Goal: Check status: Check status

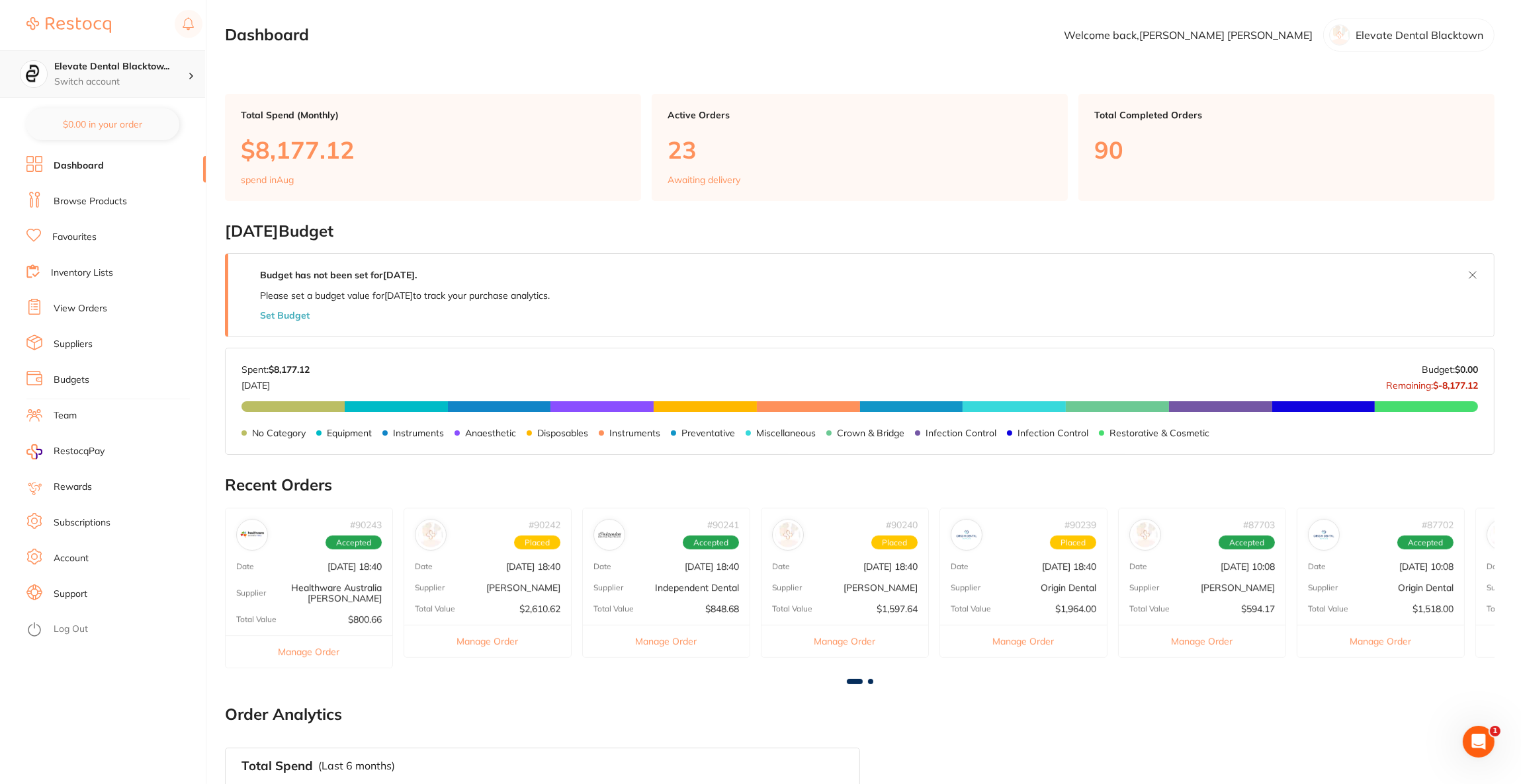
click at [160, 78] on p "Switch account" at bounding box center [120, 82] width 134 height 13
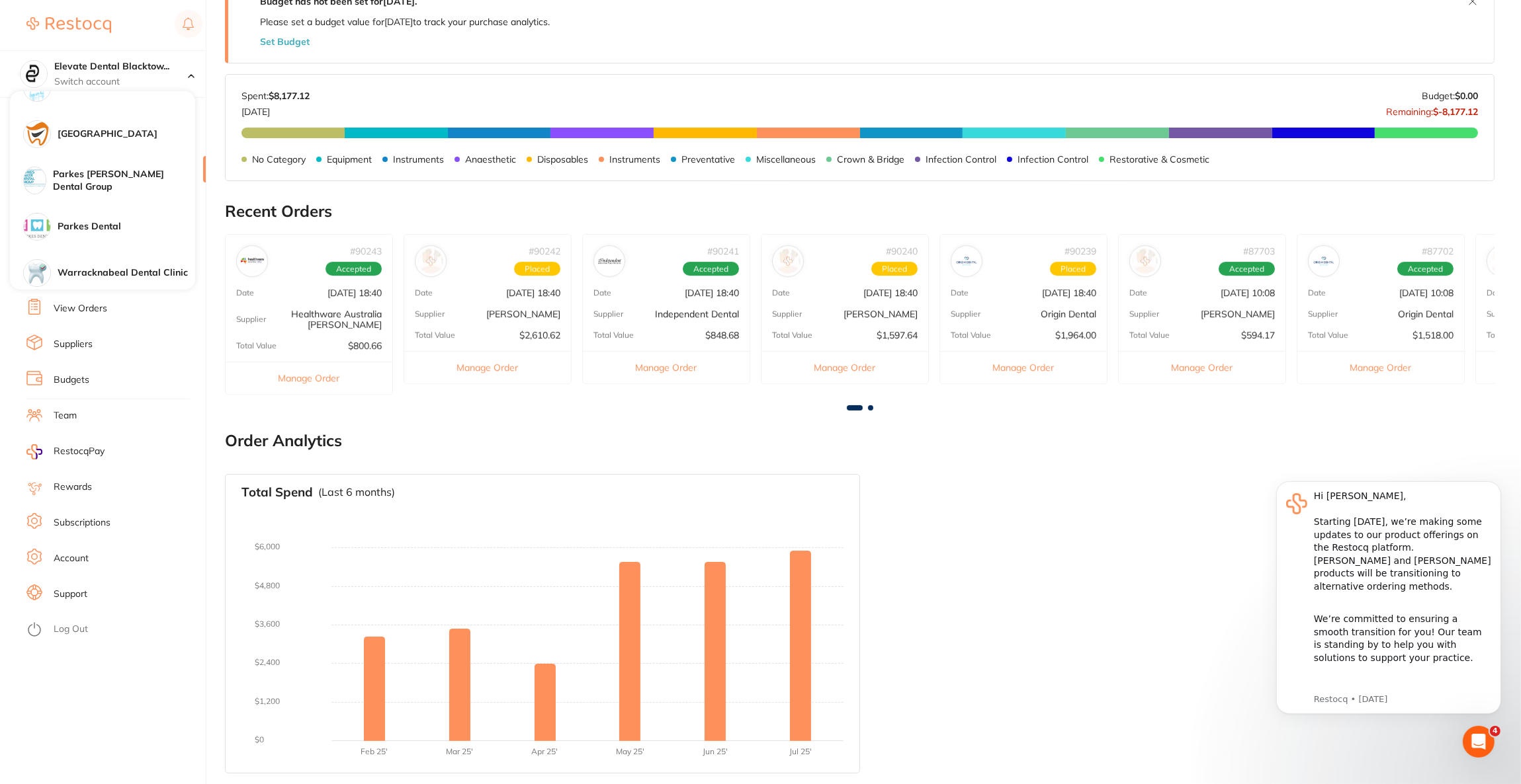
scroll to position [695, 0]
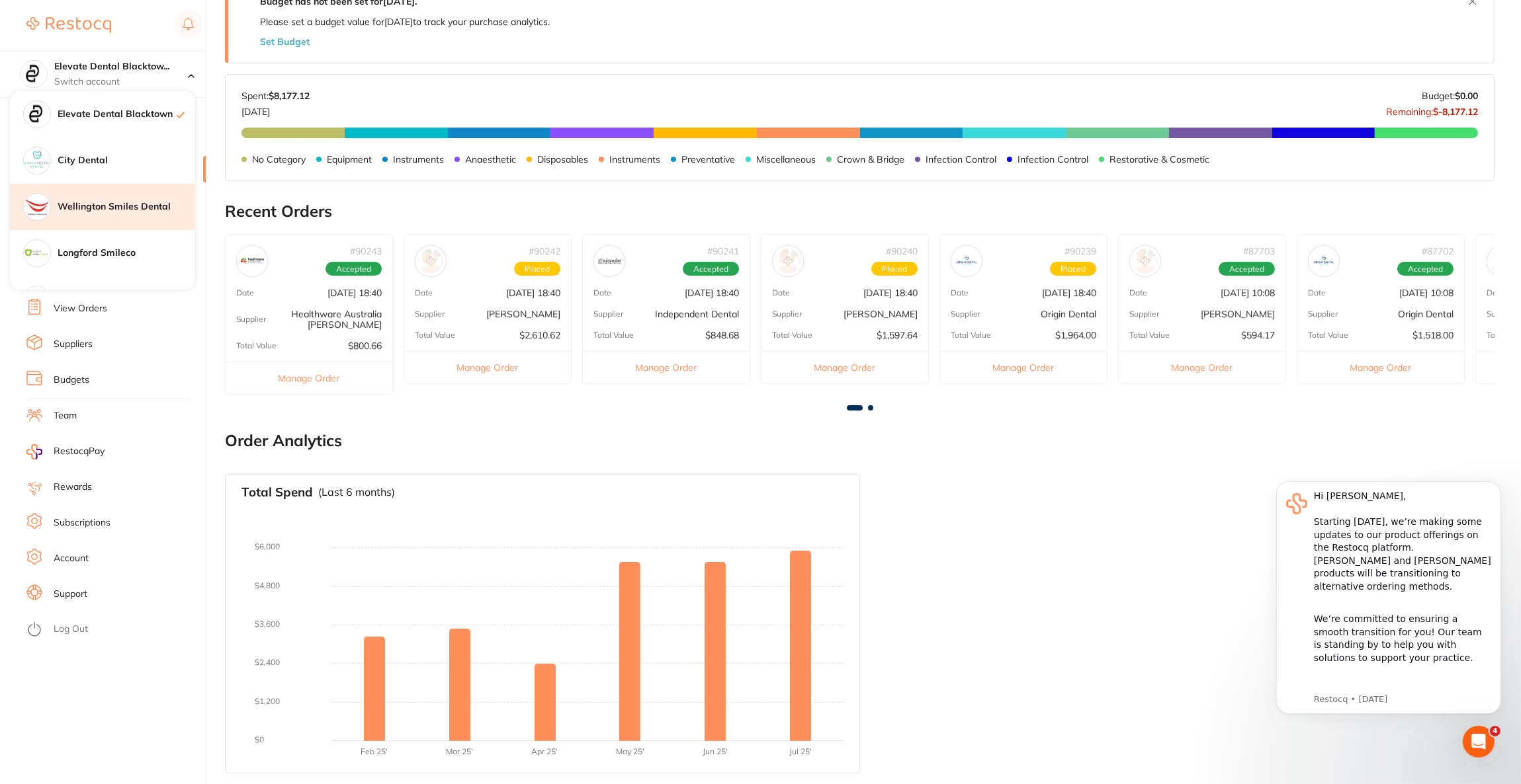
click at [135, 209] on h4 "Wellington Smiles Dental" at bounding box center [126, 207] width 138 height 13
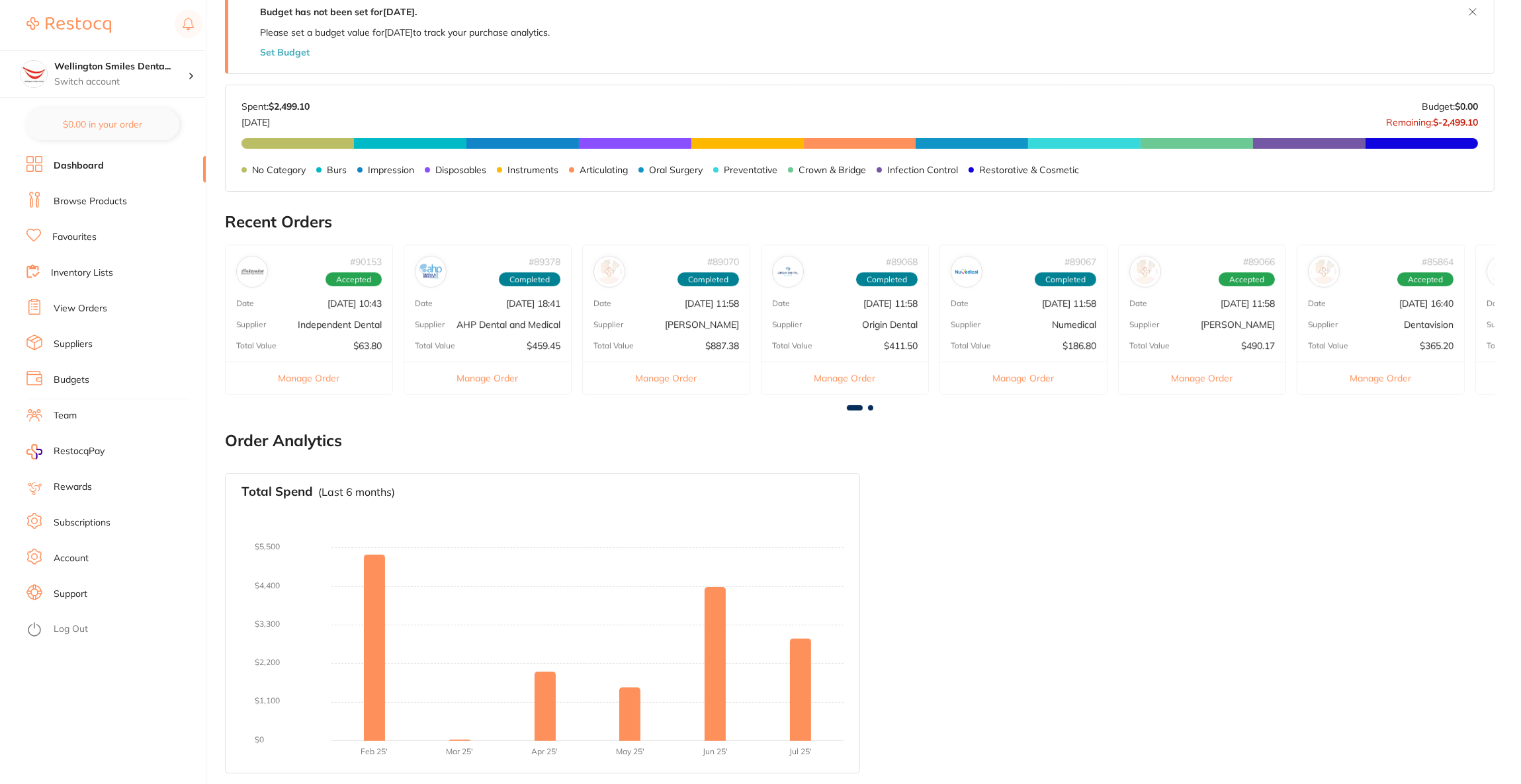
scroll to position [263, 0]
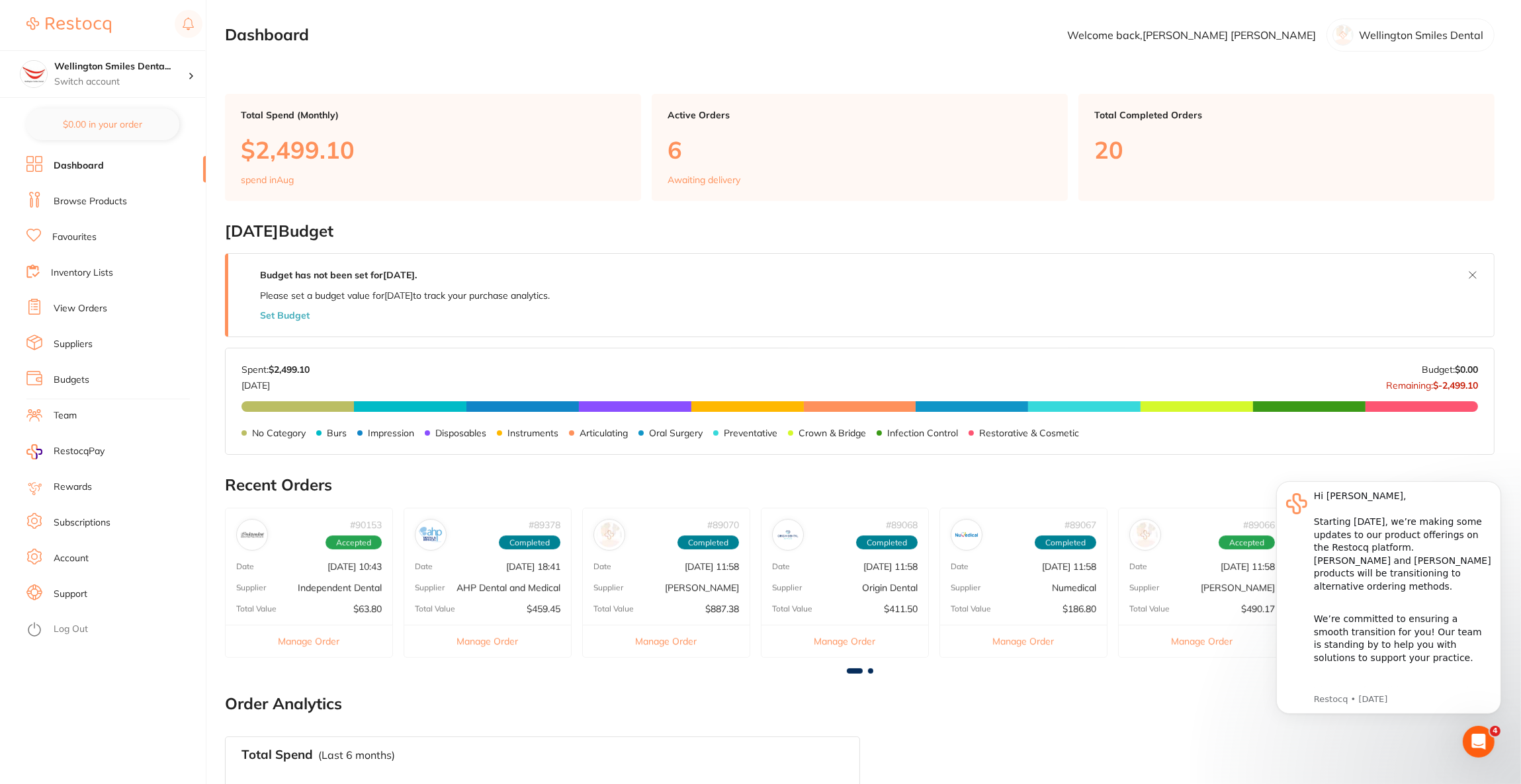
click at [78, 307] on link "View Orders" at bounding box center [79, 309] width 53 height 13
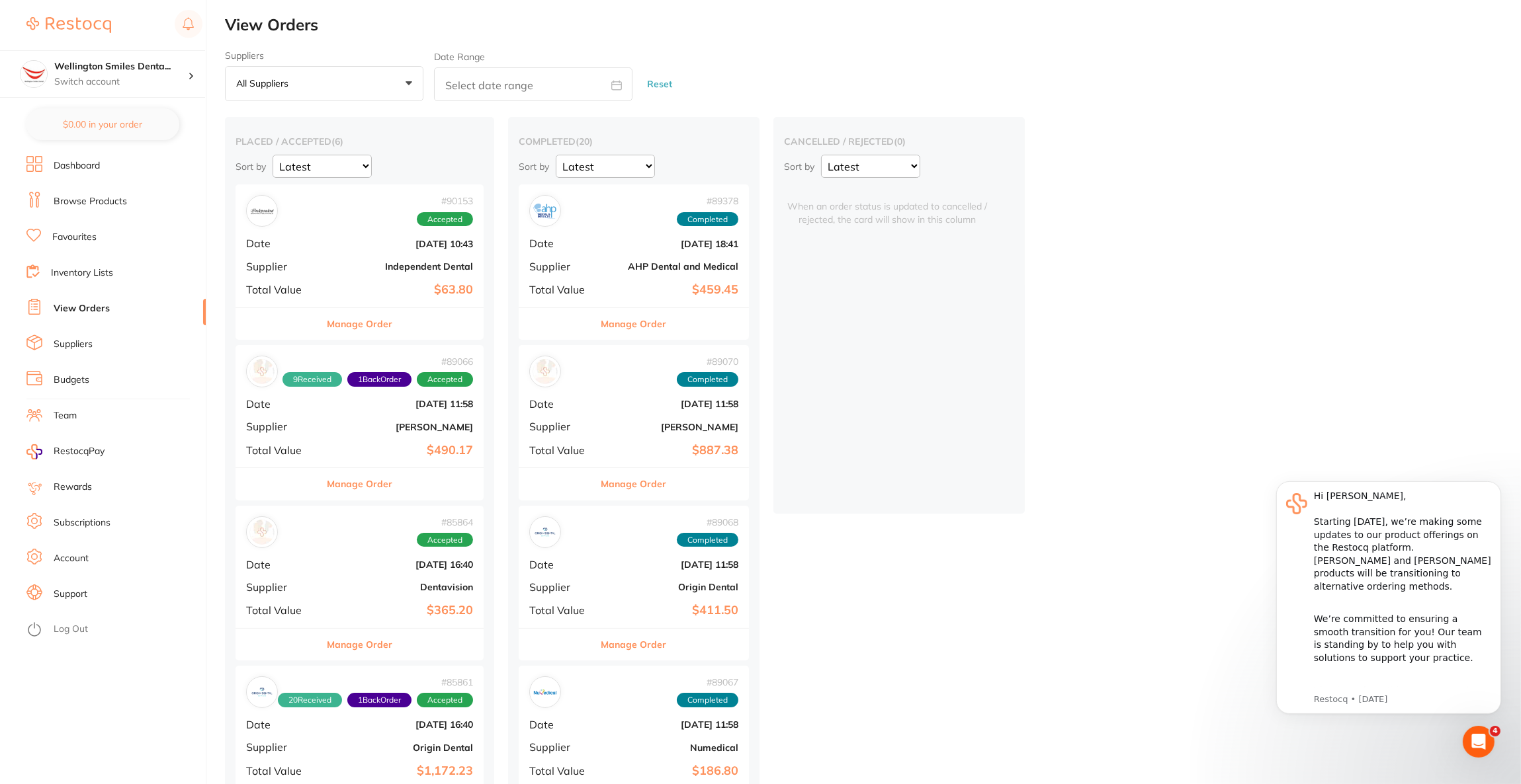
click at [403, 581] on div "# 85864 Accepted Date [DATE] 16:40 Supplier Dentavision Total Value $365.20" at bounding box center [359, 567] width 248 height 122
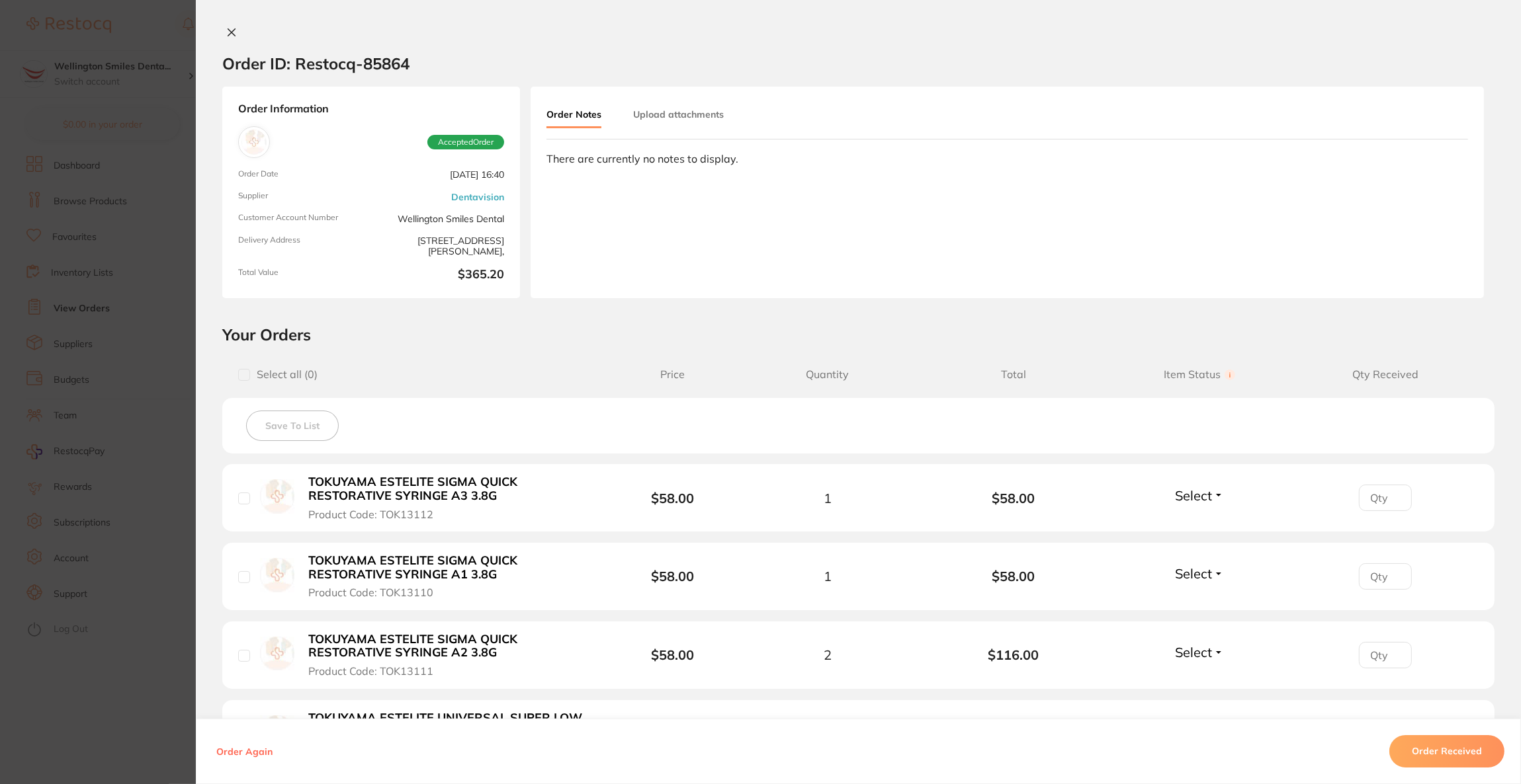
click at [110, 146] on section "Order ID: Restocq- 85864 Order Information Accepted Order Order Date [DATE] 16:…" at bounding box center [760, 392] width 1521 height 784
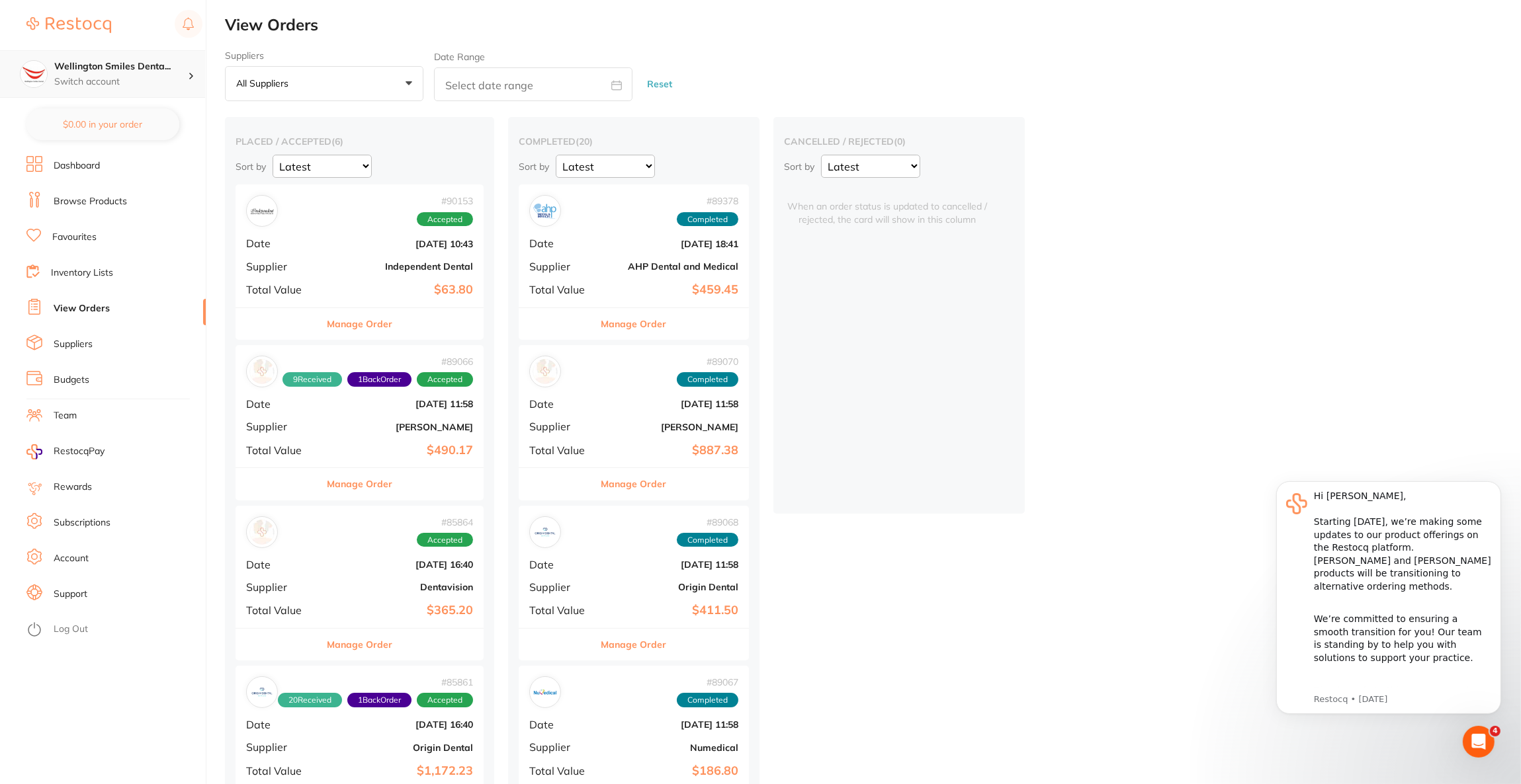
click at [170, 86] on p "Switch account" at bounding box center [120, 82] width 134 height 13
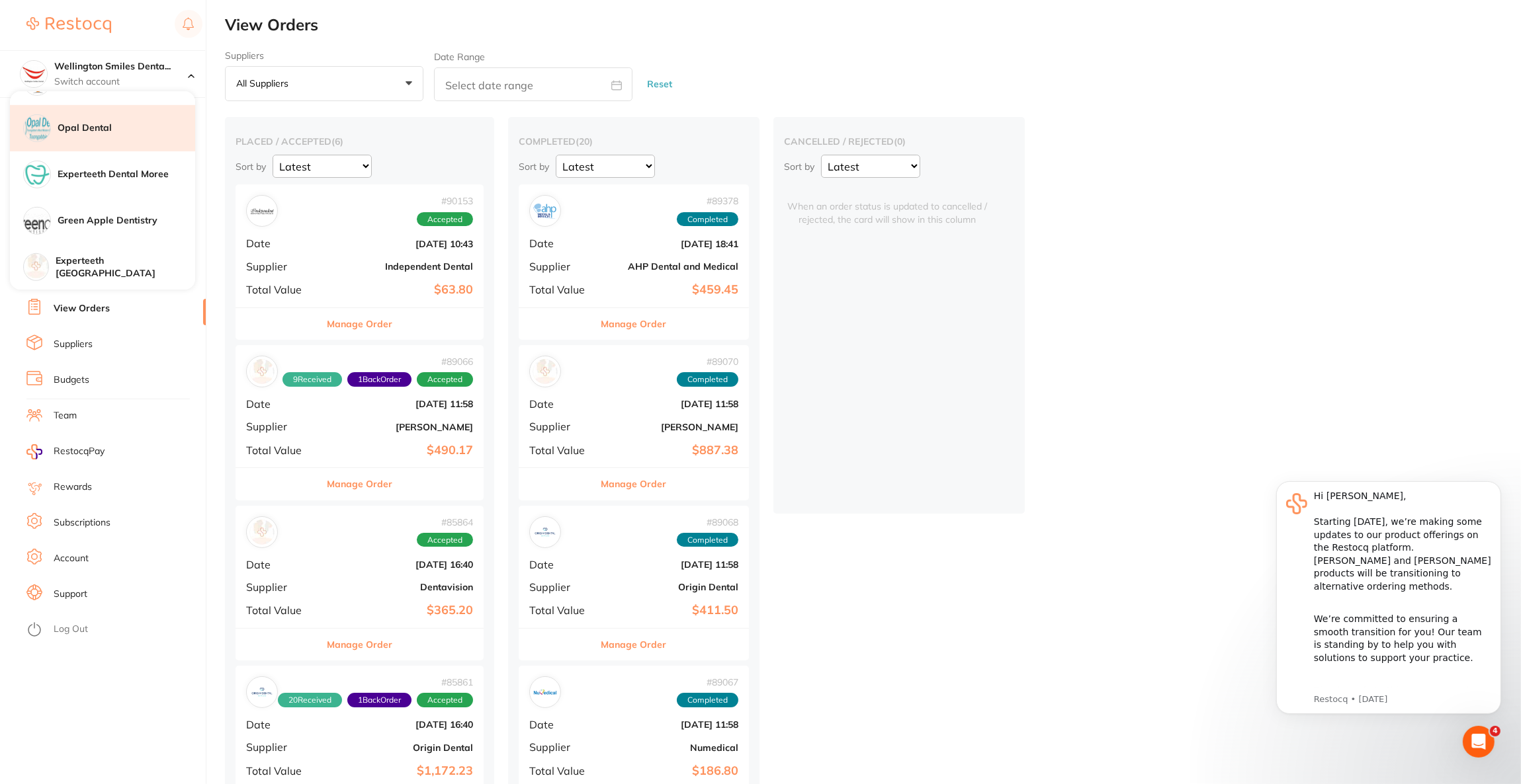
click at [125, 140] on div "Opal Dental" at bounding box center [102, 128] width 185 height 47
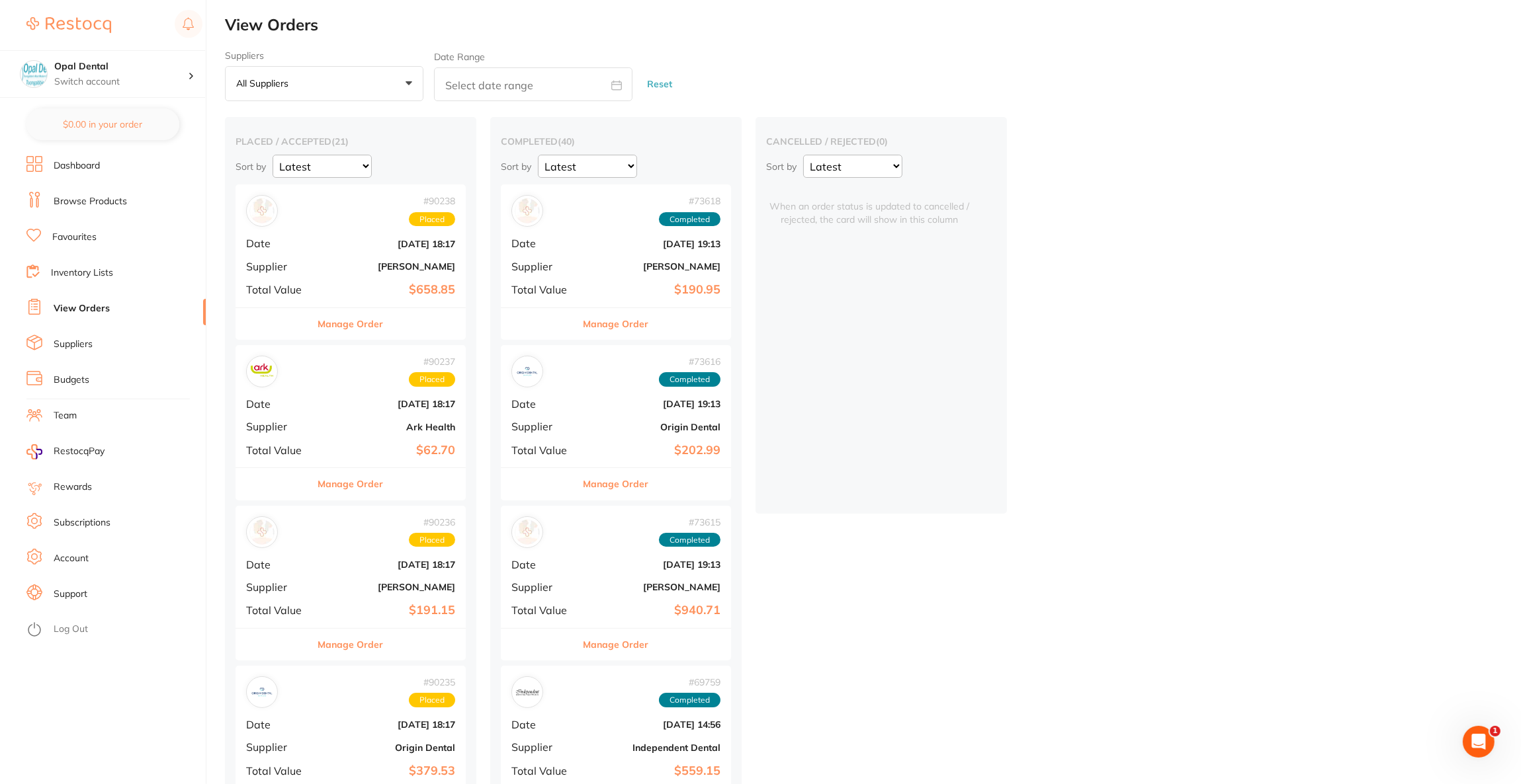
scroll to position [0, 0]
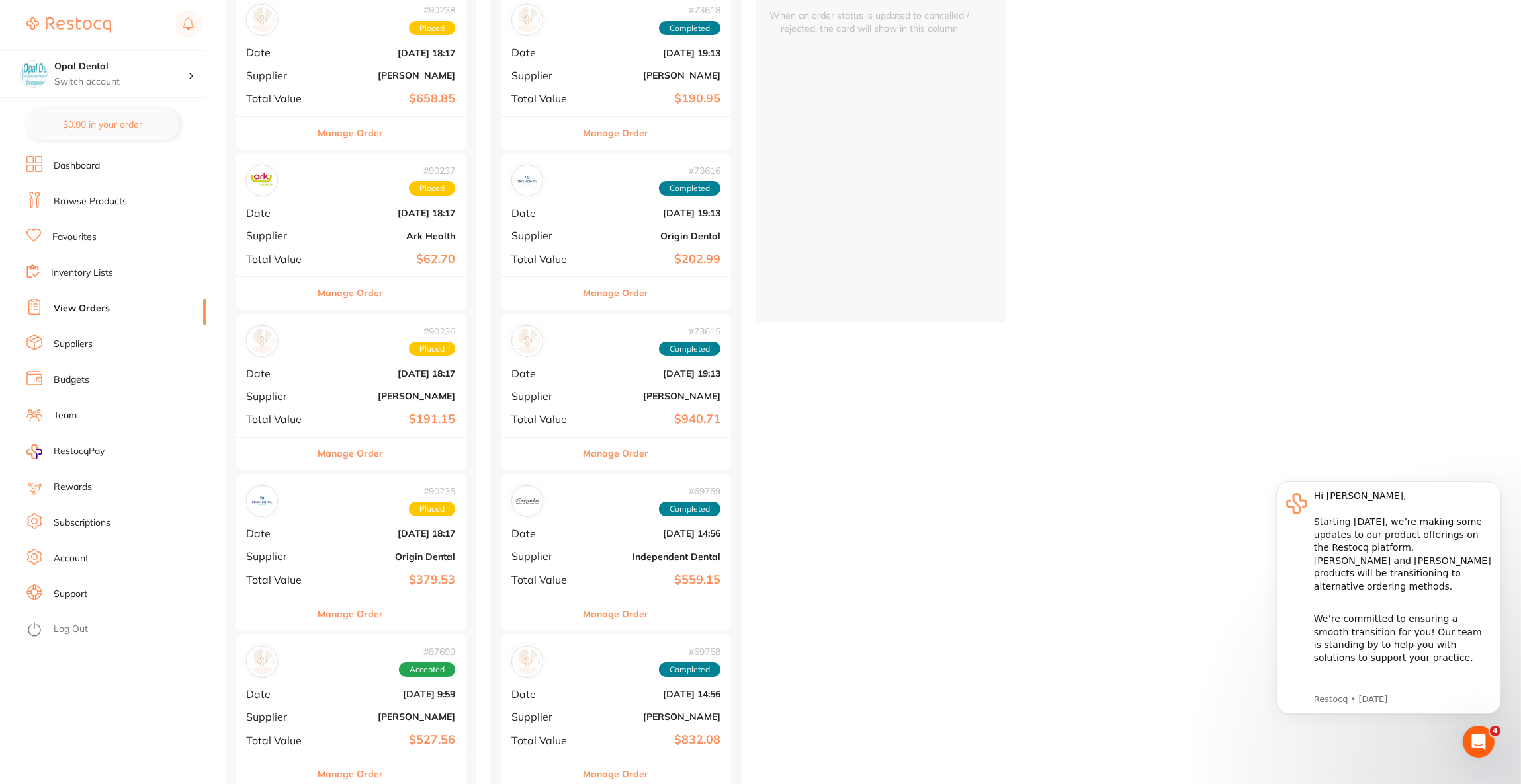
scroll to position [198, 0]
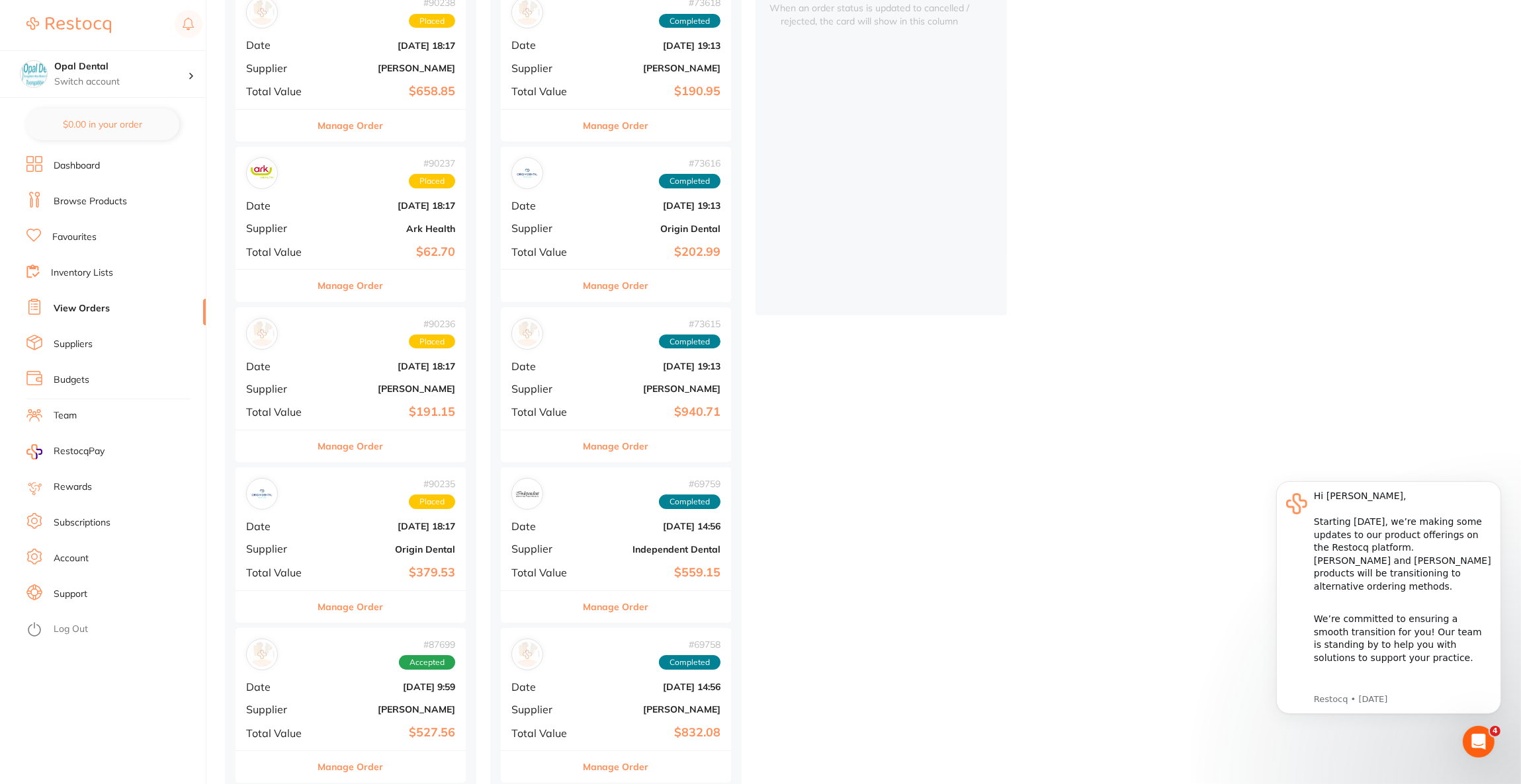
click at [365, 506] on div "# 90235 Placed" at bounding box center [350, 494] width 209 height 32
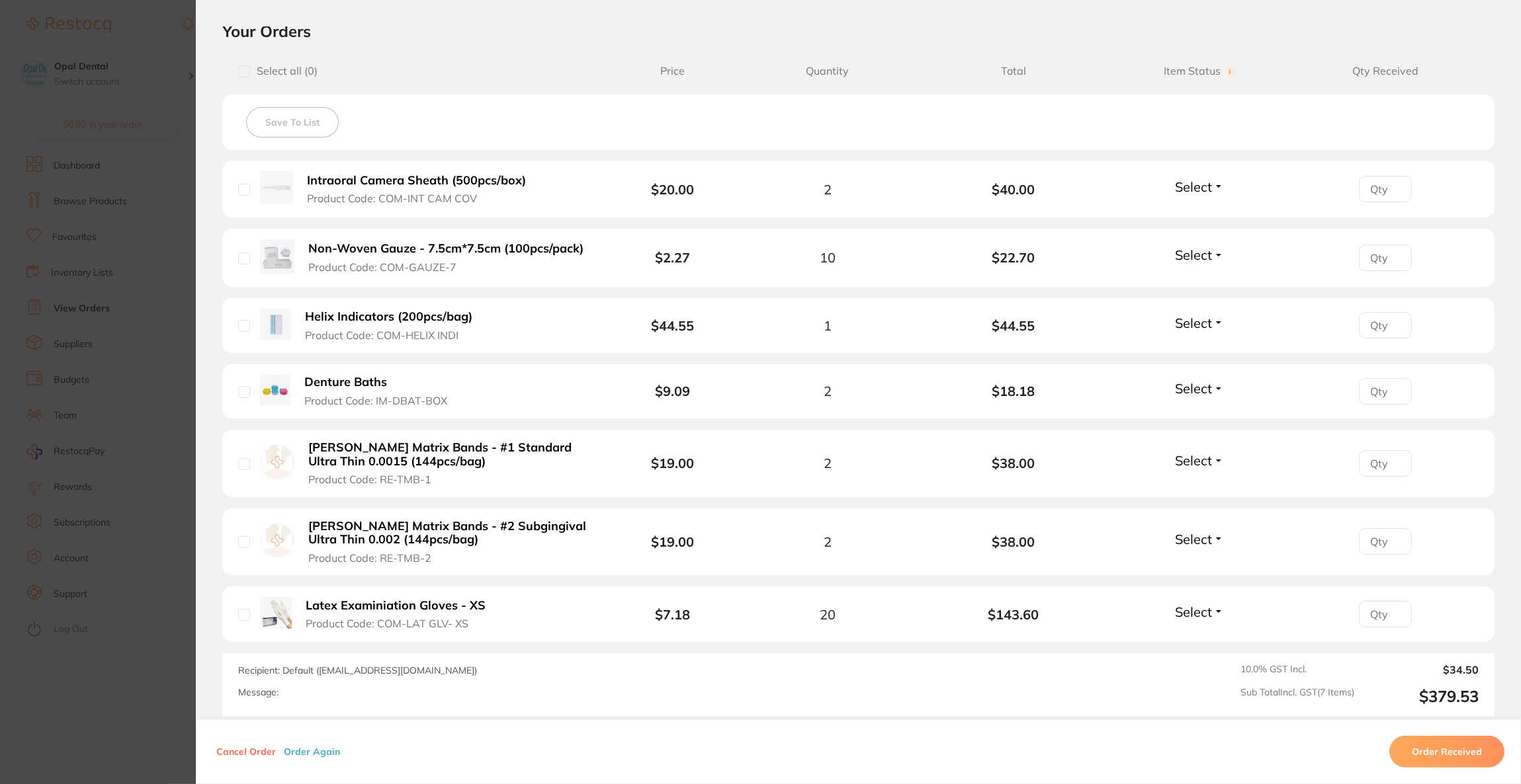
scroll to position [333, 0]
